Goal: Task Accomplishment & Management: Manage account settings

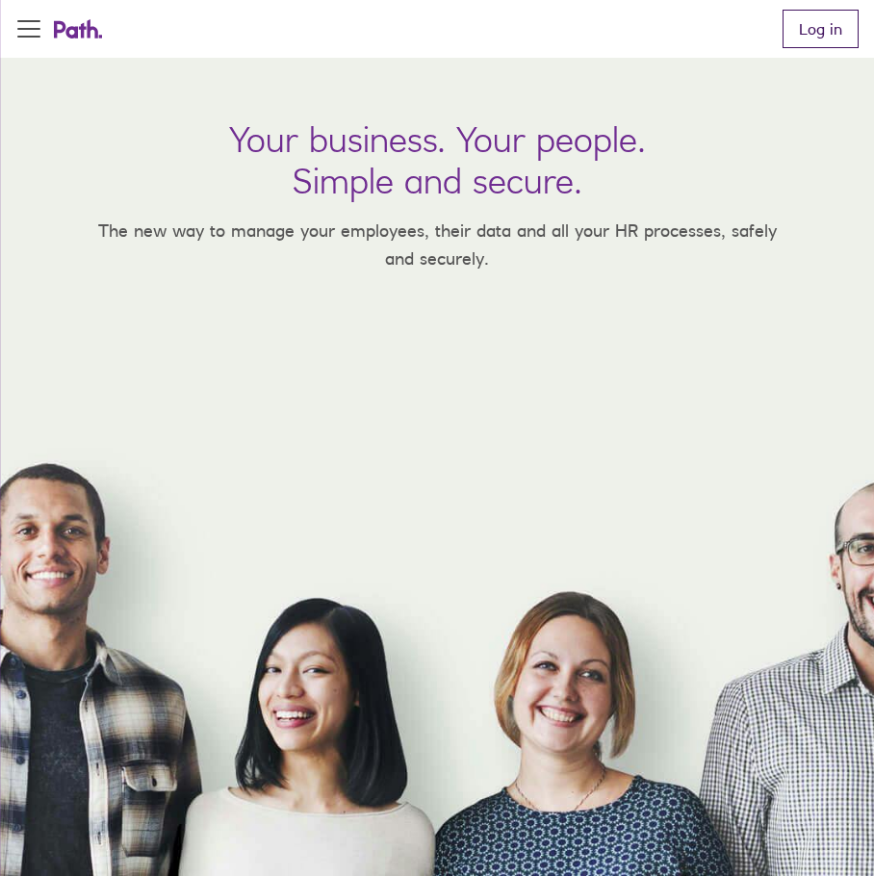
click at [808, 45] on link "Log in" at bounding box center [820, 29] width 76 height 38
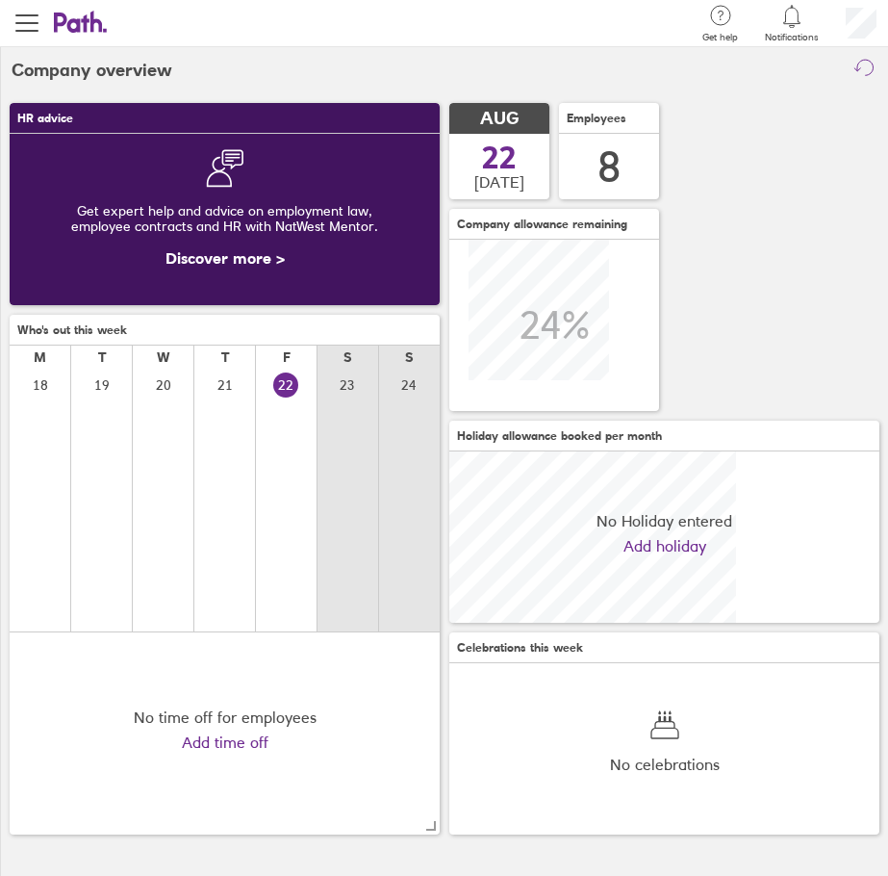
scroll to position [171, 430]
click at [329, 37] on div "Search Employee search" at bounding box center [399, 23] width 583 height 47
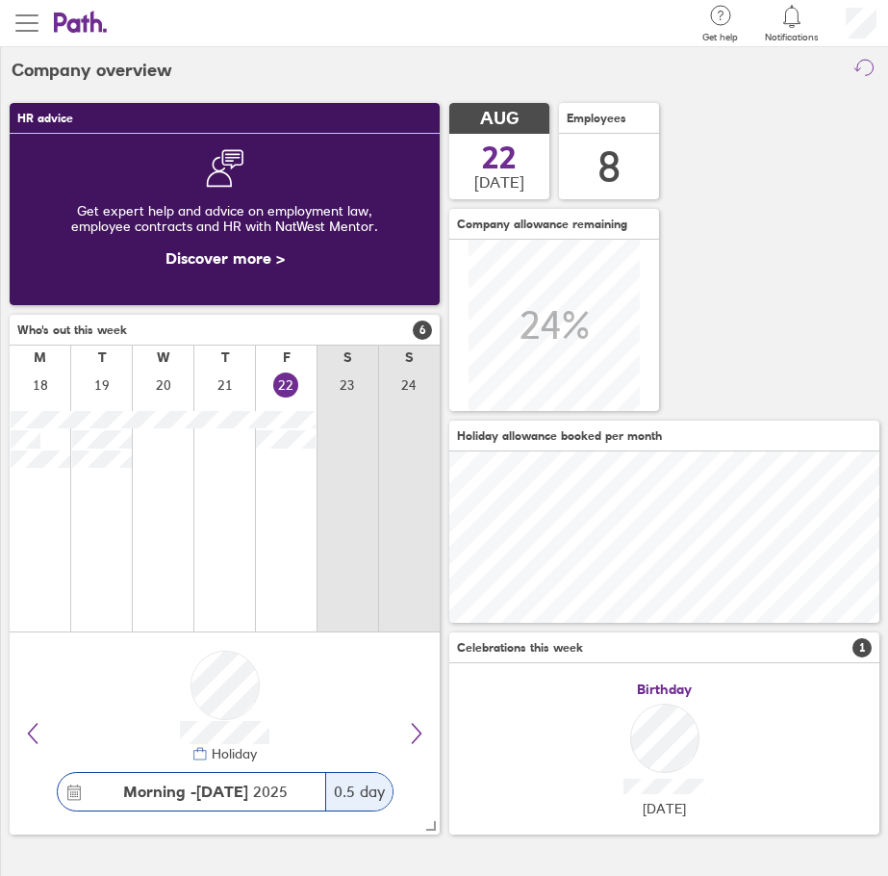
click at [29, 32] on span "button" at bounding box center [26, 23] width 23 height 23
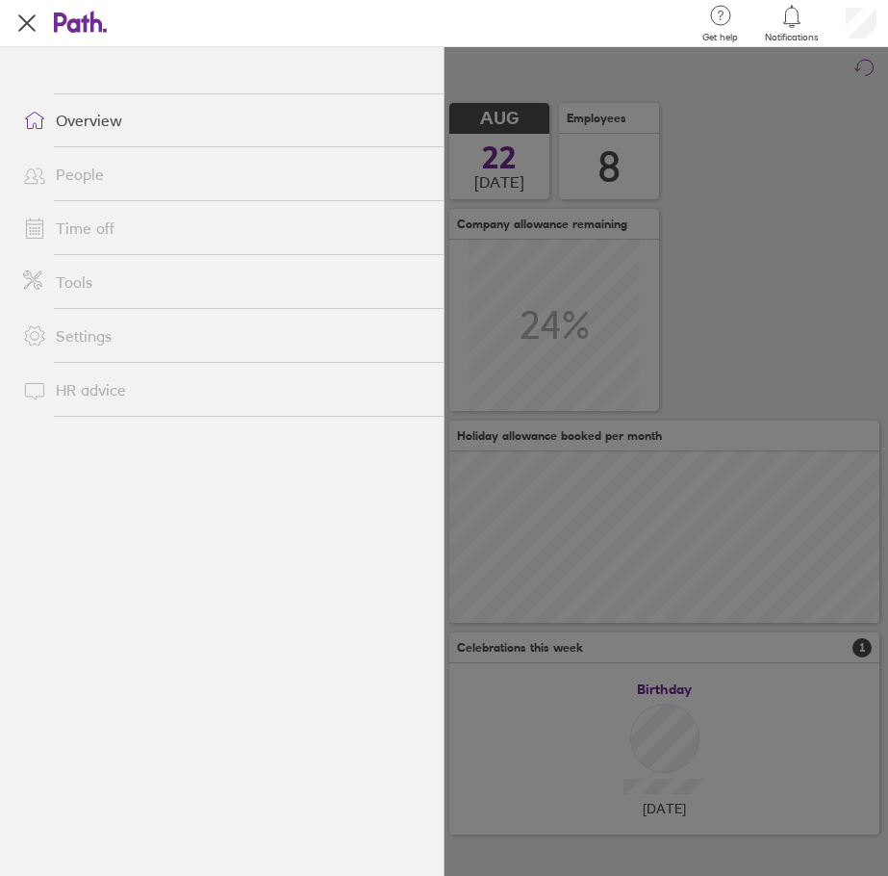
click at [89, 229] on link "Time off" at bounding box center [226, 228] width 436 height 38
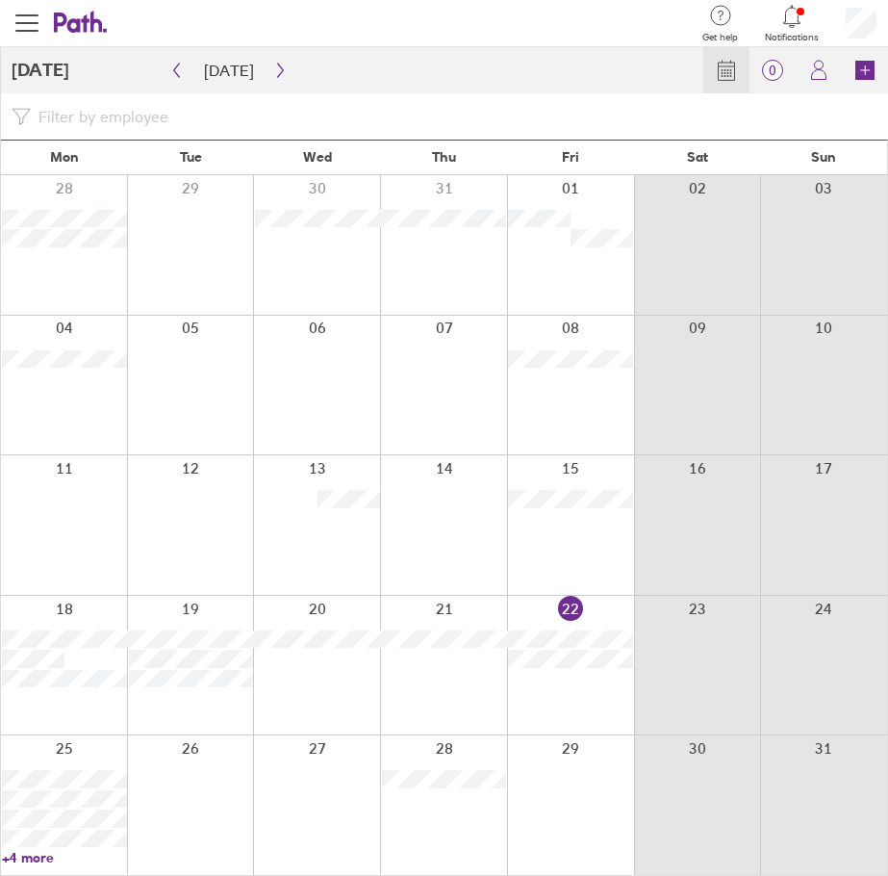
click at [538, 693] on div at bounding box center [570, 666] width 127 height 140
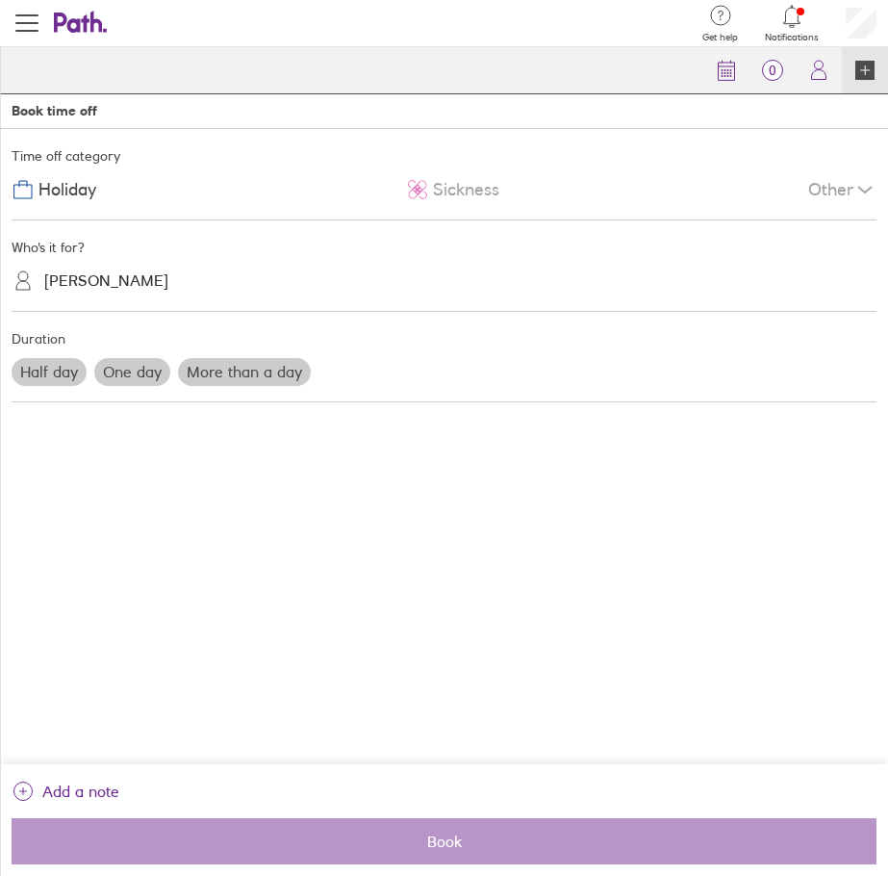
click at [145, 376] on label "One day" at bounding box center [132, 371] width 76 height 27
click at [0, 0] on input "One day" at bounding box center [0, 0] width 0 height 0
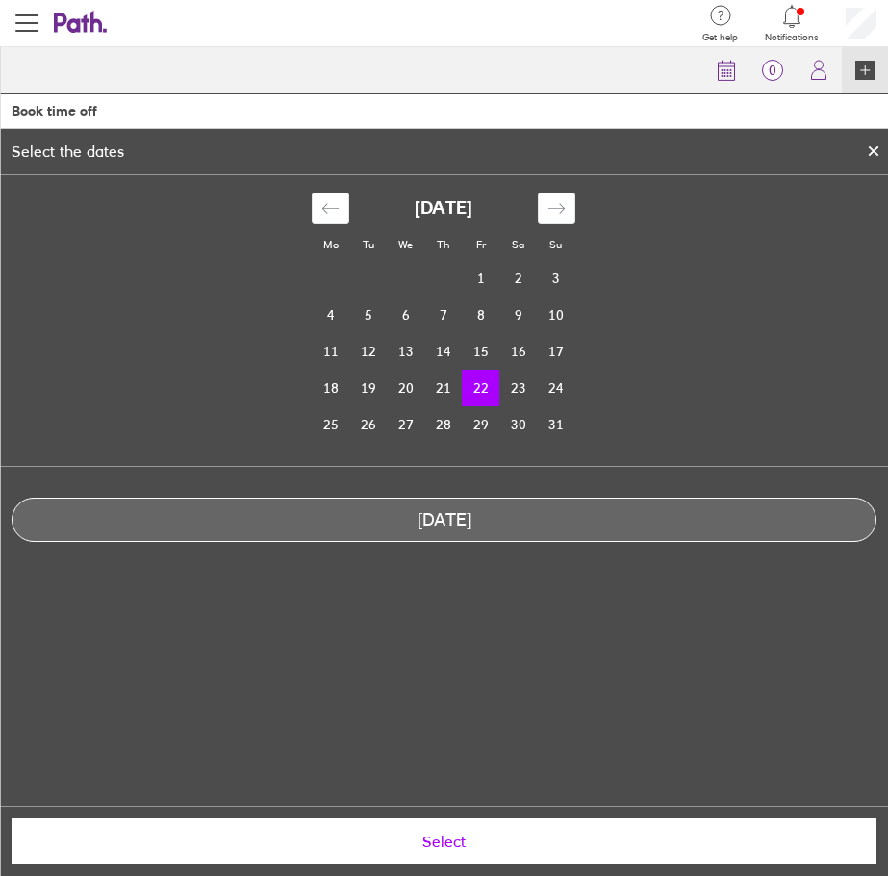
click at [453, 852] on button "Select" at bounding box center [444, 841] width 865 height 46
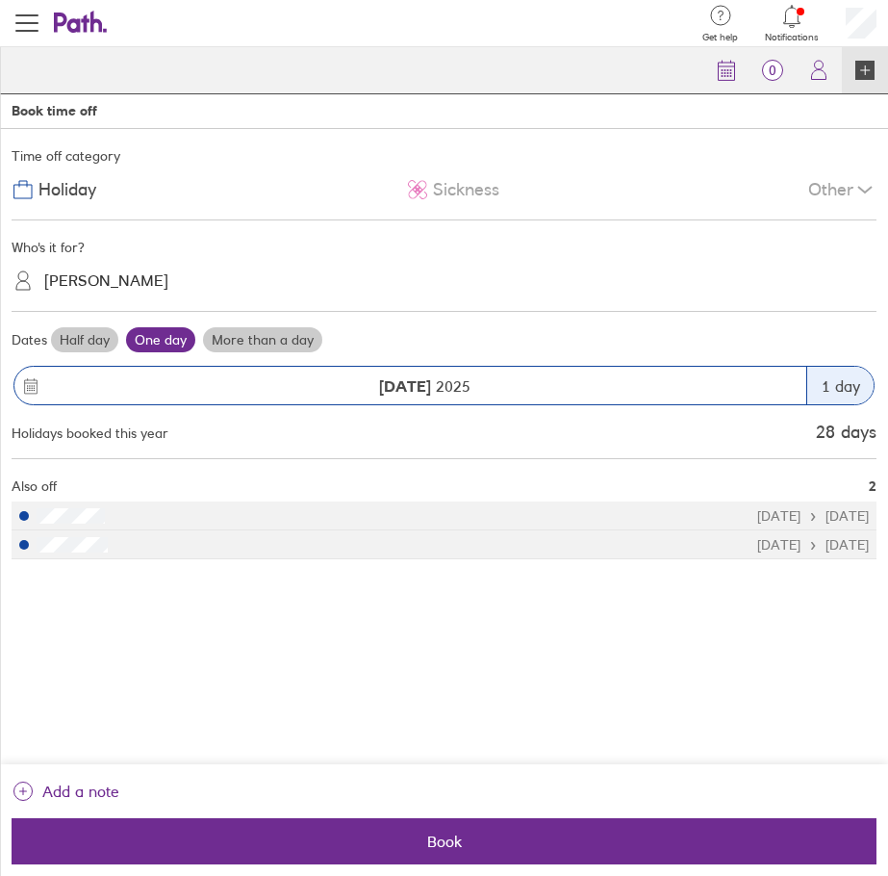
click at [90, 282] on div "[PERSON_NAME]" at bounding box center [106, 281] width 124 height 18
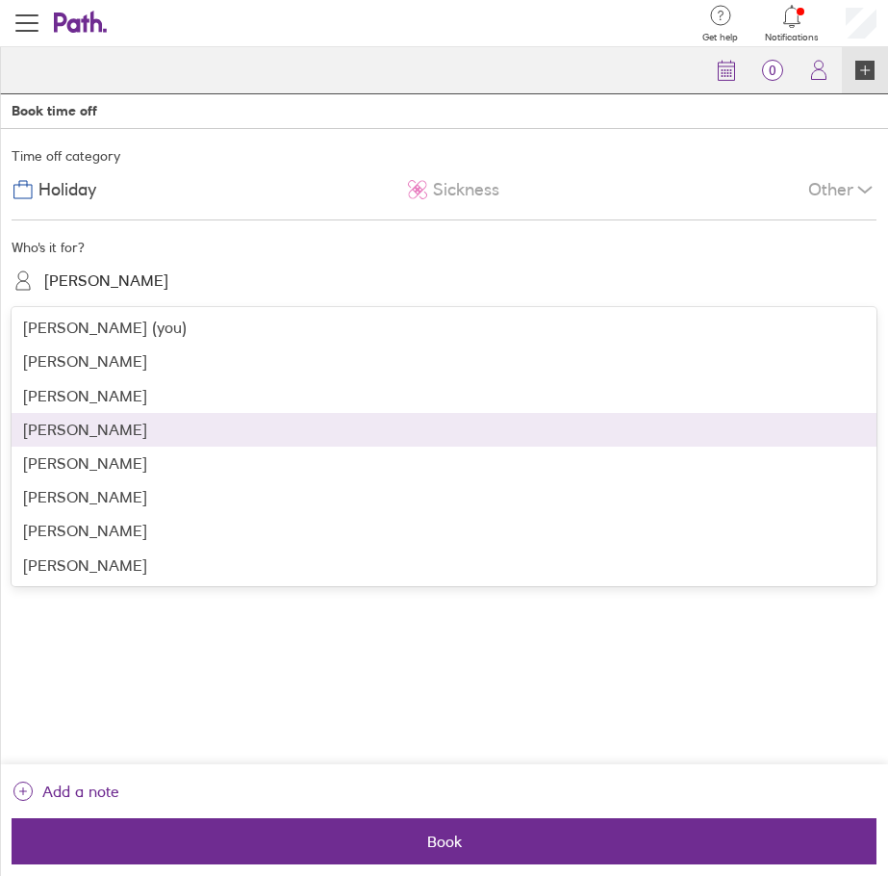
click at [80, 416] on div "[PERSON_NAME]" at bounding box center [444, 430] width 865 height 34
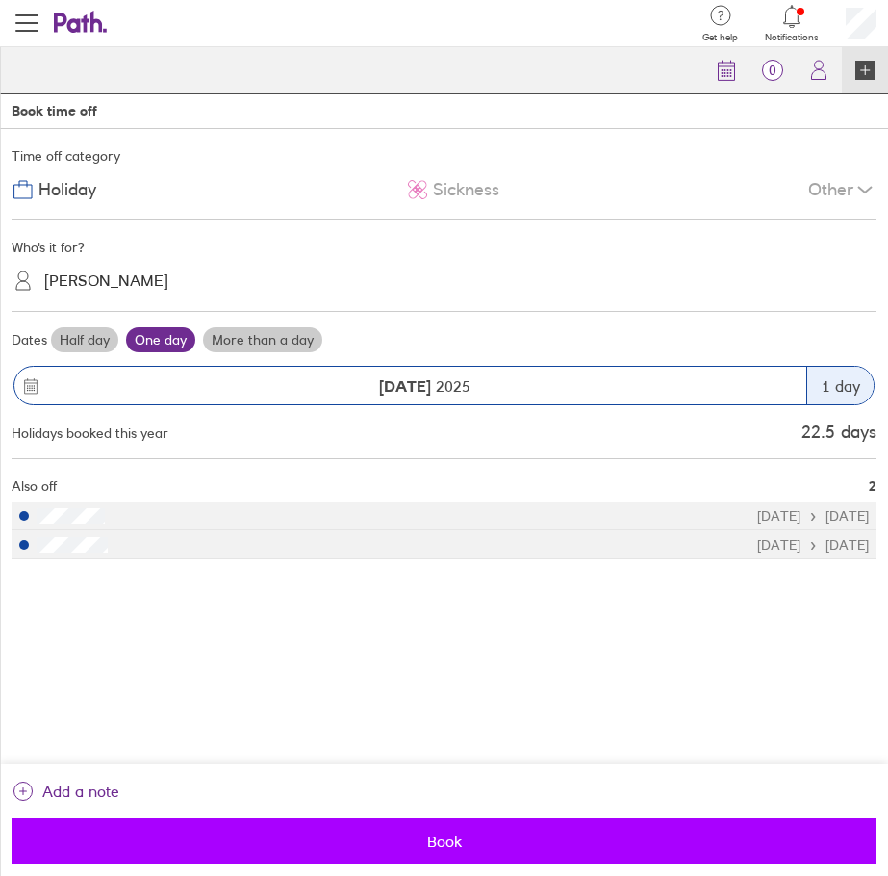
click at [327, 845] on span "Book" at bounding box center [444, 840] width 838 height 17
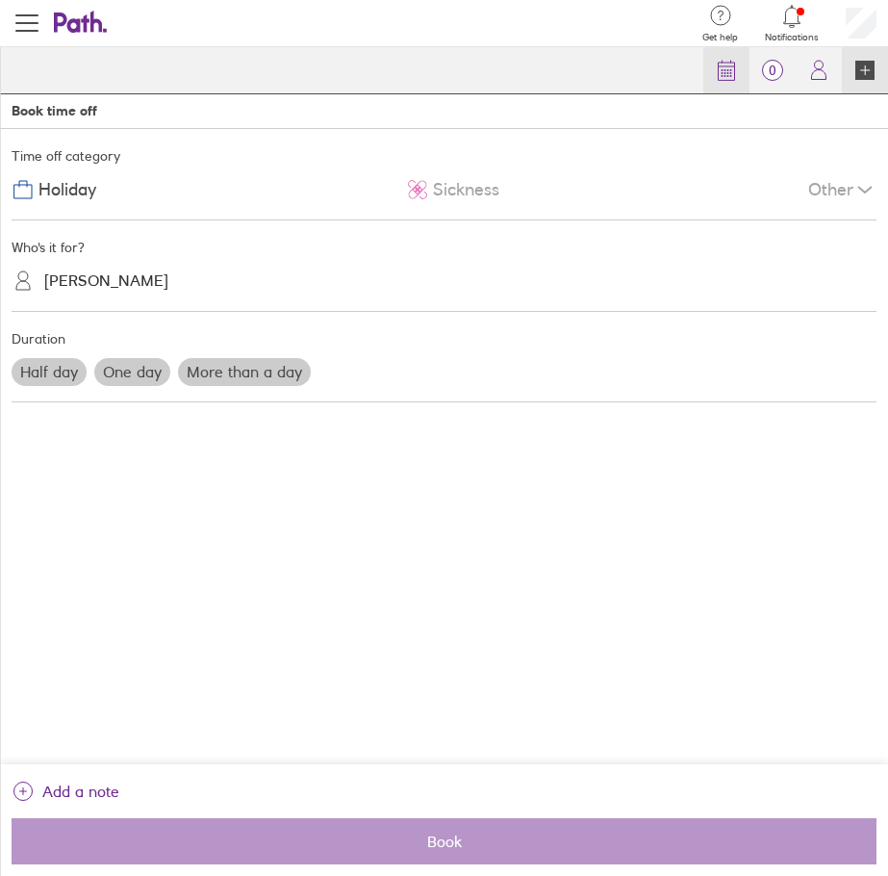
click at [724, 74] on icon at bounding box center [726, 70] width 23 height 23
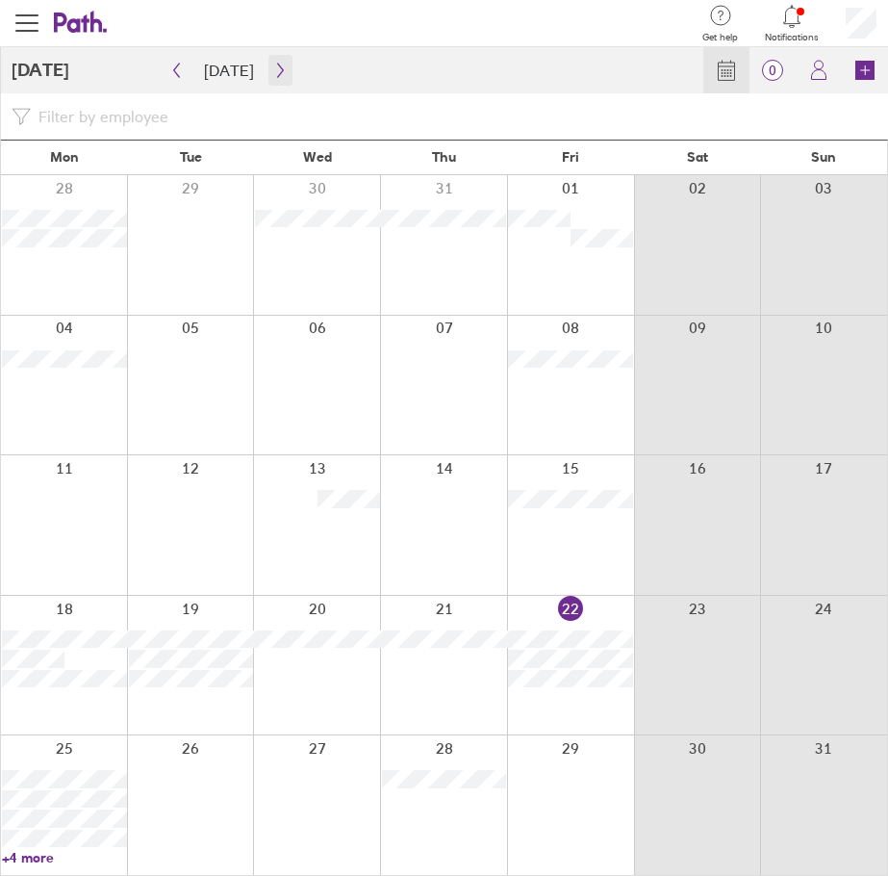
click at [279, 72] on icon "button" at bounding box center [280, 70] width 14 height 15
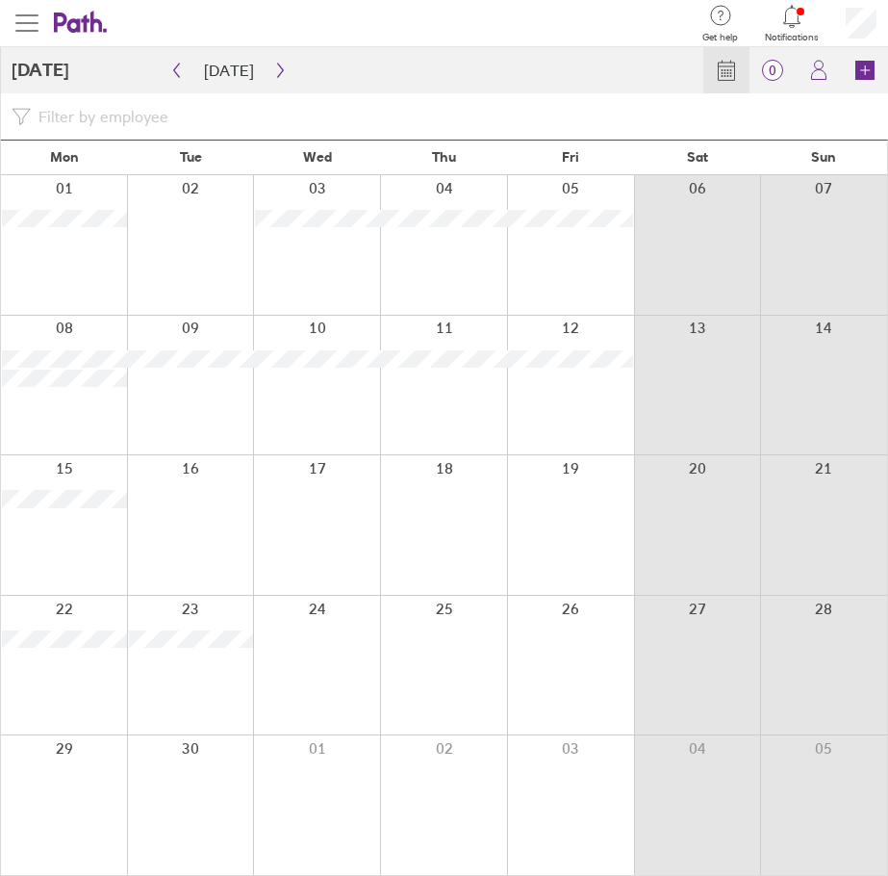
click at [14, 23] on button "button" at bounding box center [27, 23] width 54 height 46
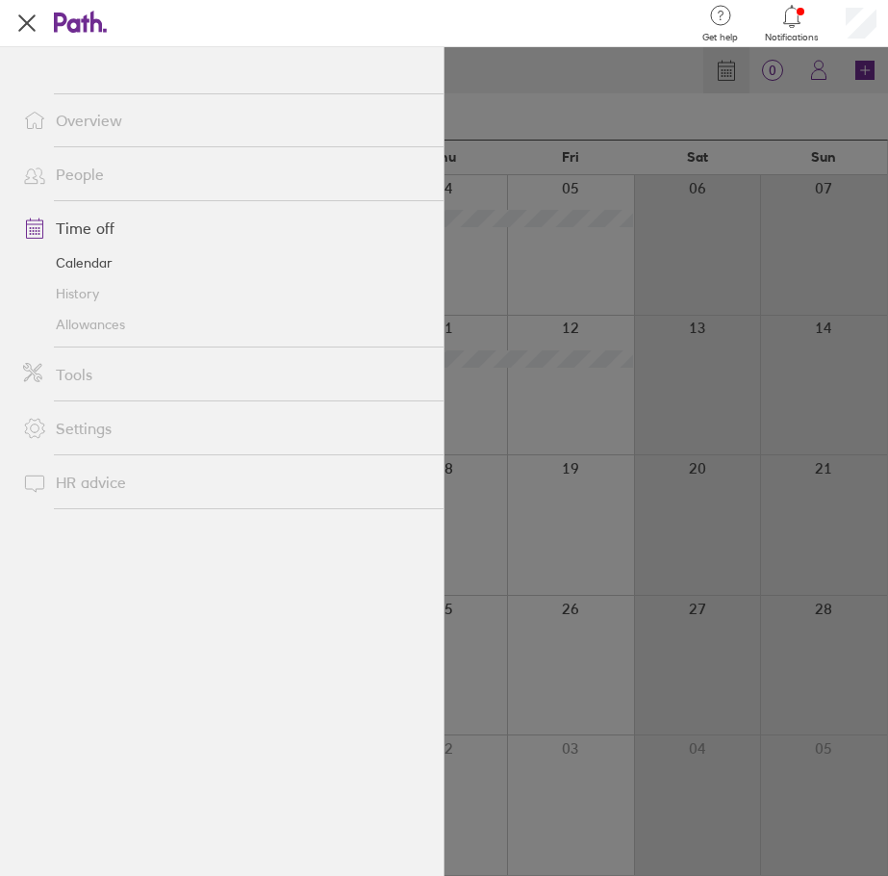
click at [94, 326] on link "Allowances" at bounding box center [226, 324] width 436 height 31
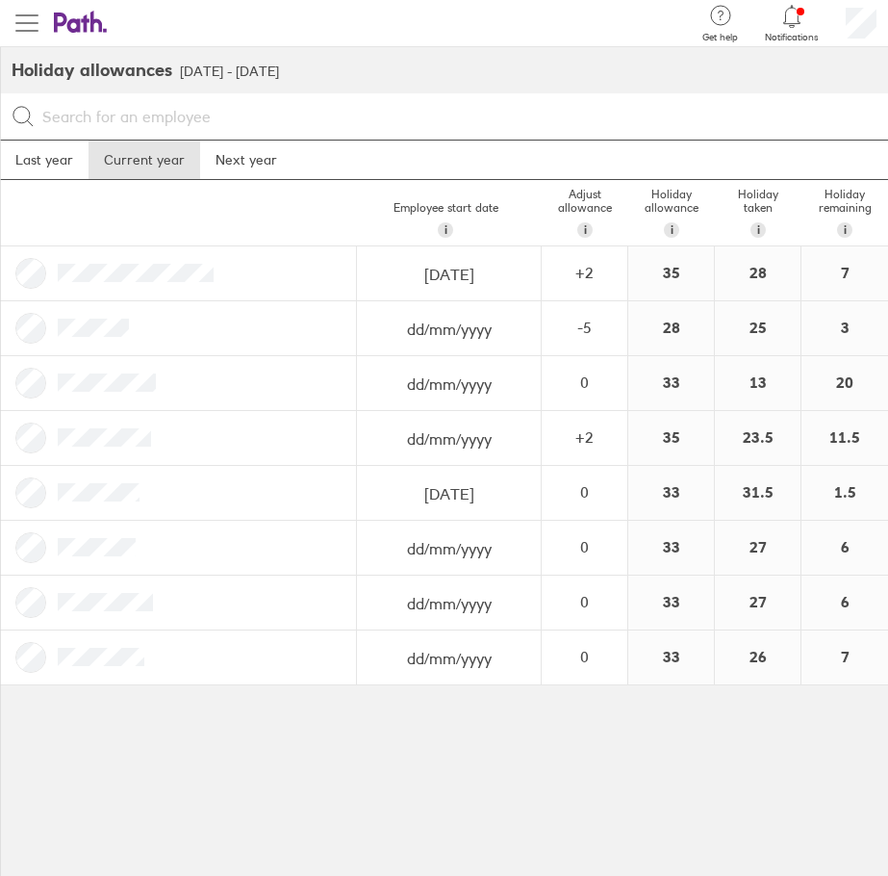
click at [25, 29] on span "button" at bounding box center [26, 23] width 23 height 23
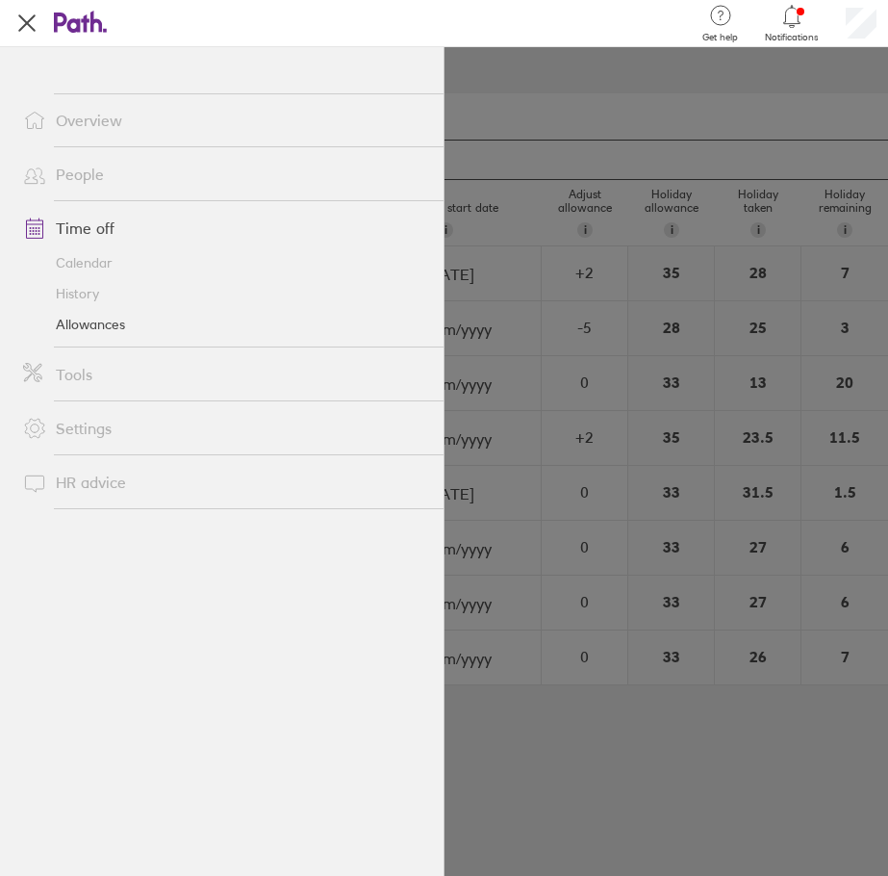
click at [98, 265] on link "Calendar" at bounding box center [226, 262] width 436 height 31
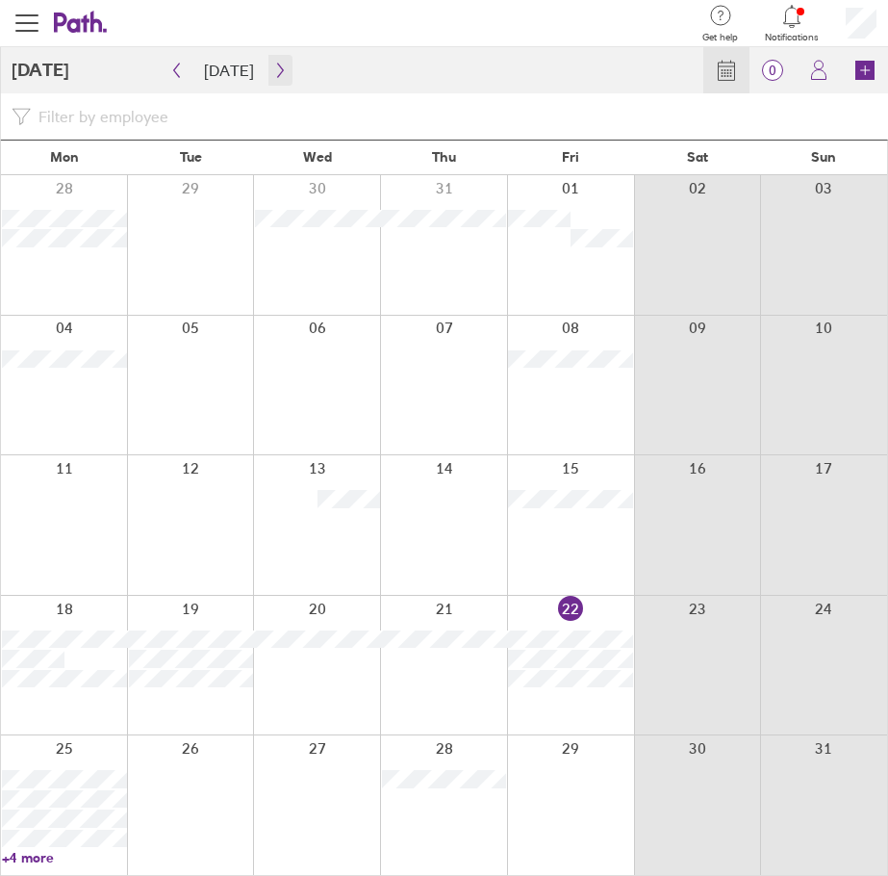
click at [273, 69] on icon "button" at bounding box center [280, 70] width 14 height 15
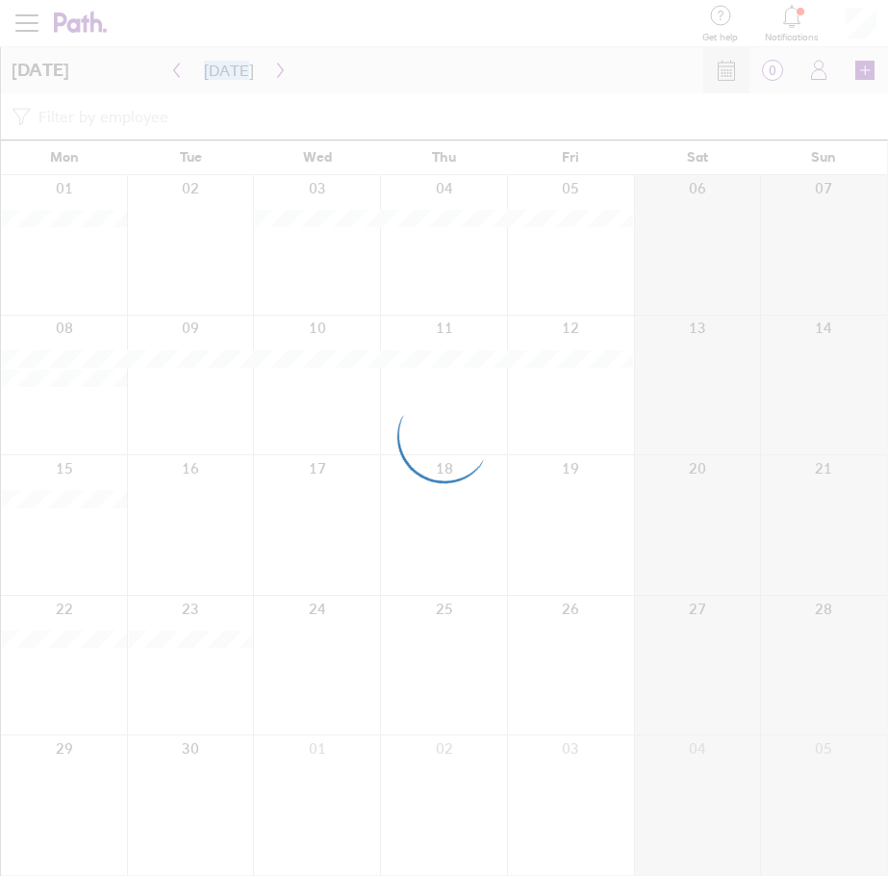
click at [270, 69] on div at bounding box center [444, 438] width 888 height 876
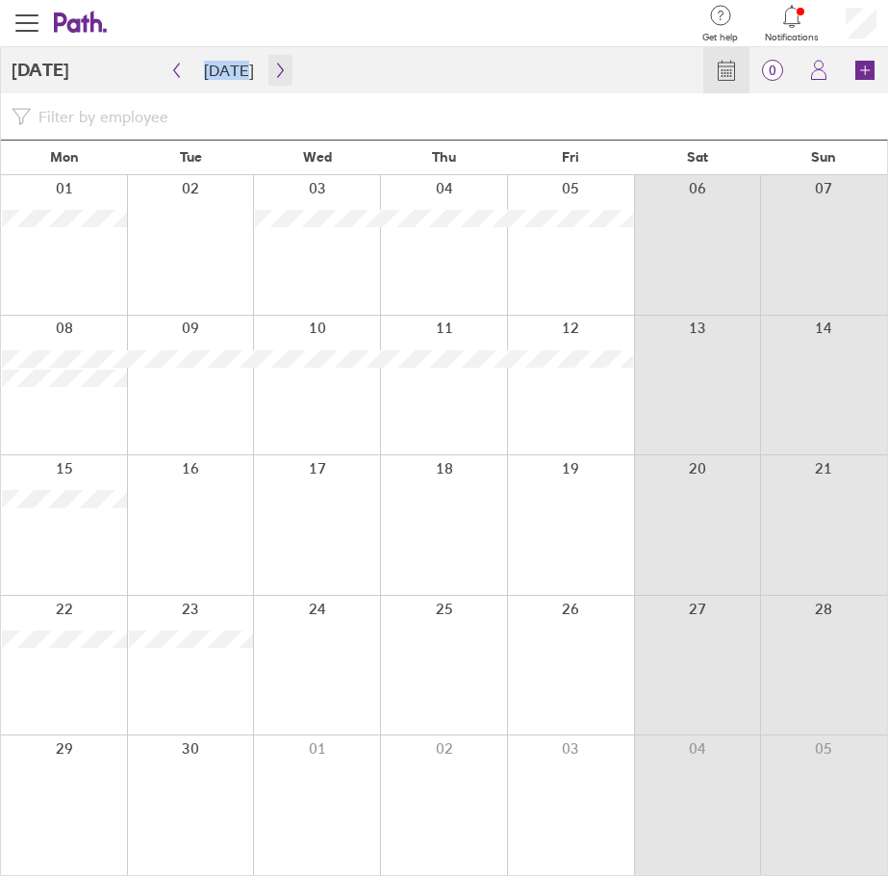
click at [273, 69] on icon "button" at bounding box center [280, 70] width 14 height 15
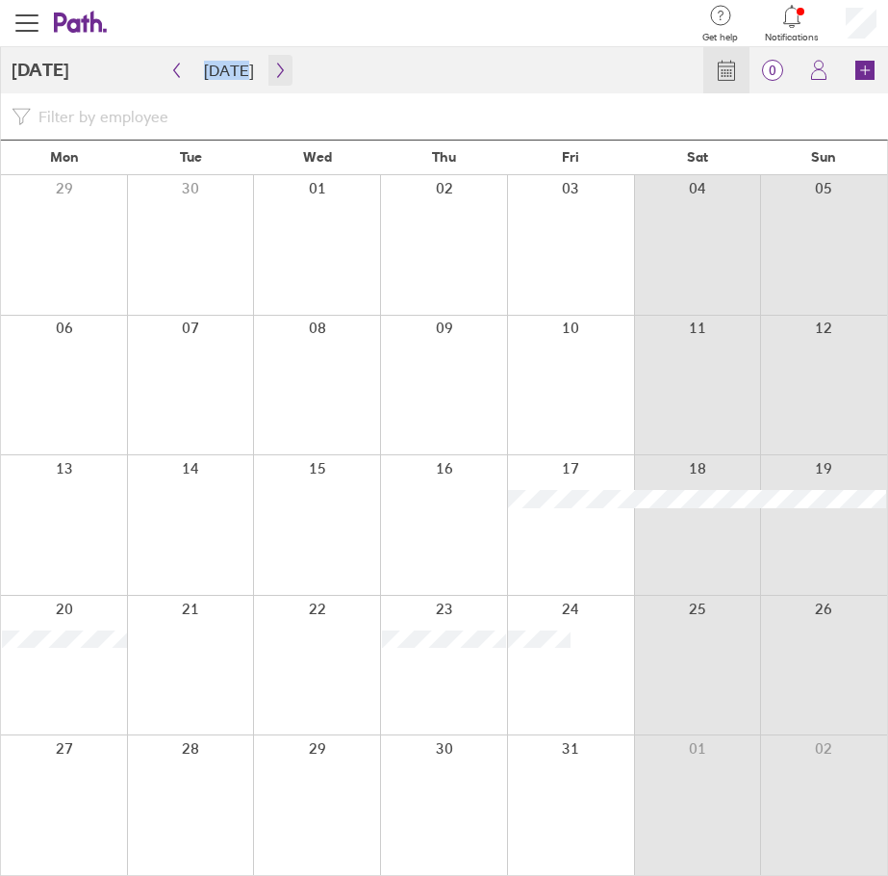
click at [273, 69] on icon "button" at bounding box center [280, 70] width 14 height 15
click at [279, 74] on icon "button" at bounding box center [280, 70] width 14 height 15
